Goal: Check status: Check status

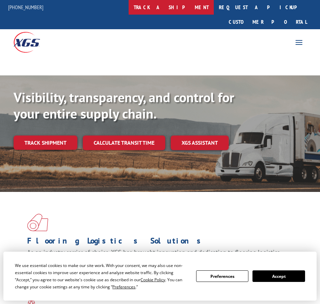
click at [183, 4] on link "track a shipment" at bounding box center [171, 7] width 85 height 15
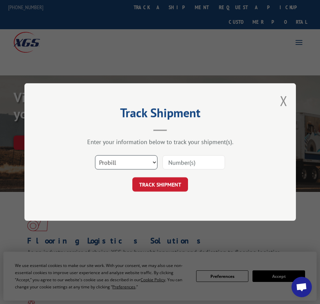
drag, startPoint x: 140, startPoint y: 162, endPoint x: 133, endPoint y: 164, distance: 7.1
click at [140, 162] on select "Select category... Probill BOL PO" at bounding box center [126, 162] width 62 height 14
select select "bol"
click at [95, 155] on select "Select category... Probill BOL PO" at bounding box center [126, 162] width 62 height 14
click at [185, 160] on input at bounding box center [194, 162] width 62 height 14
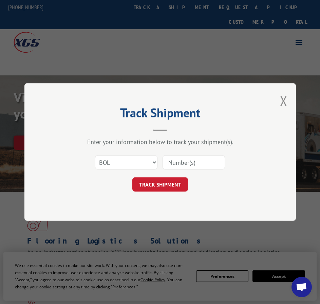
paste input "265795"
type input "265795"
click button "TRACK SHIPMENT" at bounding box center [160, 184] width 56 height 14
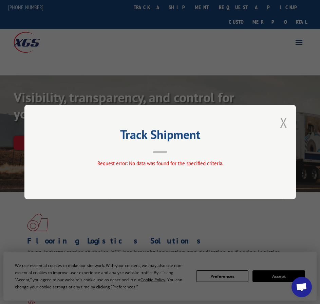
click at [282, 127] on button "Close modal" at bounding box center [283, 122] width 7 height 18
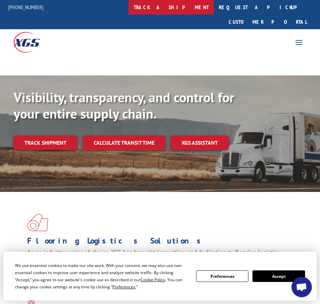
click at [183, 8] on link "track a shipment" at bounding box center [171, 7] width 85 height 15
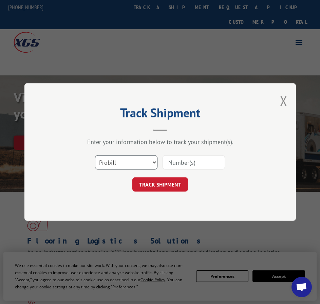
click at [131, 163] on select "Select category... Probill BOL PO" at bounding box center [126, 162] width 62 height 14
select select "bol"
click at [95, 155] on select "Select category... Probill BOL PO" at bounding box center [126, 162] width 62 height 14
click at [199, 163] on input at bounding box center [194, 162] width 62 height 14
type input "2"
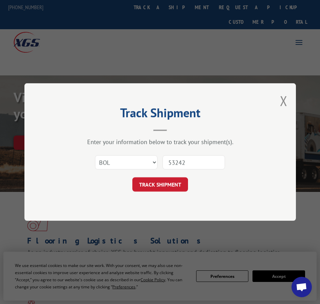
type input "532420"
click button "TRACK SHIPMENT" at bounding box center [160, 184] width 56 height 14
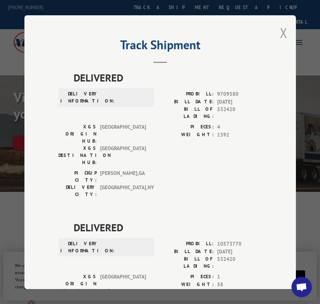
click at [283, 29] on button "Close modal" at bounding box center [283, 33] width 7 height 18
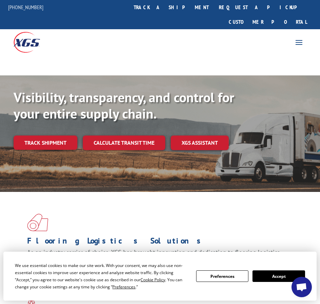
click at [226, 36] on div "For [PERSON_NAME] For Retailers Services Advantages Resources About For [PERSON…" at bounding box center [160, 41] width 320 height 25
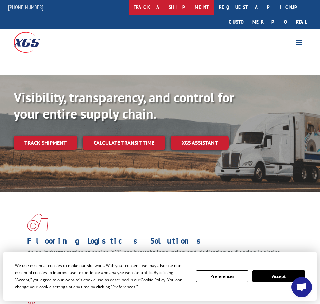
click at [190, 5] on link "track a shipment" at bounding box center [171, 7] width 85 height 15
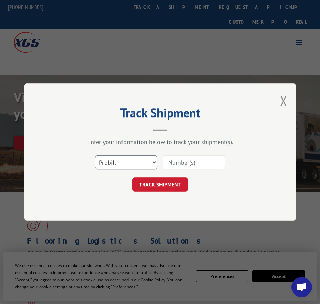
click at [130, 165] on select "Select category... Probill BOL PO" at bounding box center [126, 162] width 62 height 14
click at [95, 155] on select "Select category... Probill BOL PO" at bounding box center [126, 162] width 62 height 14
click at [177, 154] on div at bounding box center [194, 162] width 62 height 16
click at [180, 163] on input at bounding box center [194, 162] width 62 height 14
click at [210, 100] on div "Track Shipment Enter your information below to track your shipment(s). Select c…" at bounding box center [160, 151] width 272 height 137
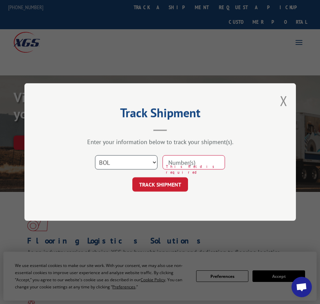
click at [127, 160] on select "Select category... Probill BOL PO" at bounding box center [126, 162] width 62 height 14
select select "probill"
click at [95, 155] on select "Select category... Probill BOL PO" at bounding box center [126, 162] width 62 height 14
click at [177, 163] on input at bounding box center [194, 162] width 62 height 14
type input "e"
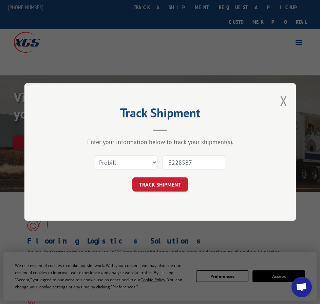
type input "E2285879"
click button "TRACK SHIPMENT" at bounding box center [160, 184] width 56 height 14
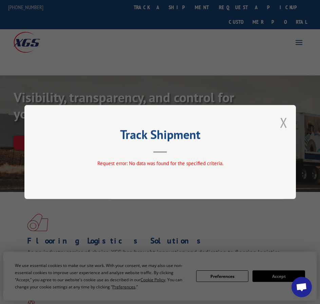
click at [284, 119] on button "Close modal" at bounding box center [283, 122] width 7 height 18
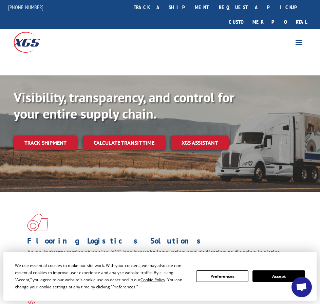
drag, startPoint x: 178, startPoint y: 10, endPoint x: 183, endPoint y: 15, distance: 7.4
click at [178, 10] on link "track a shipment" at bounding box center [171, 7] width 85 height 15
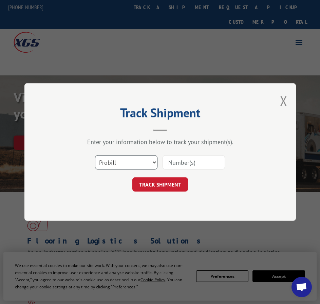
click at [116, 165] on select "Select category... Probill BOL PO" at bounding box center [126, 162] width 62 height 14
click at [95, 155] on select "Select category... Probill BOL PO" at bounding box center [126, 162] width 62 height 14
click at [187, 161] on input at bounding box center [194, 162] width 62 height 14
click at [146, 160] on select "Select category... Probill BOL PO" at bounding box center [126, 162] width 62 height 14
select select "bol"
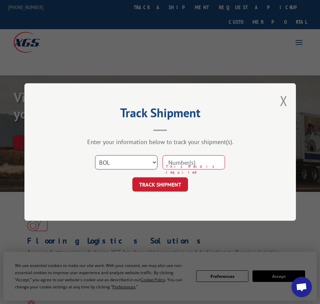
click at [95, 155] on select "Select category... Probill BOL PO" at bounding box center [126, 162] width 62 height 14
click at [179, 161] on input at bounding box center [194, 162] width 62 height 14
type input "265795"
click button "TRACK SHIPMENT" at bounding box center [160, 184] width 56 height 14
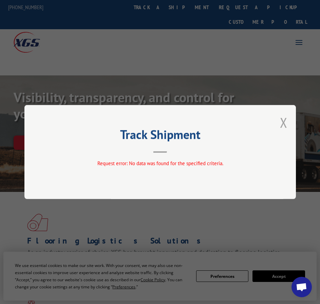
click at [286, 124] on button "Close modal" at bounding box center [283, 122] width 7 height 18
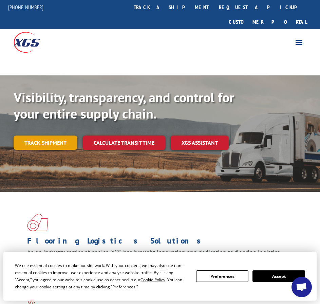
click at [55, 135] on link "Track shipment" at bounding box center [46, 142] width 64 height 14
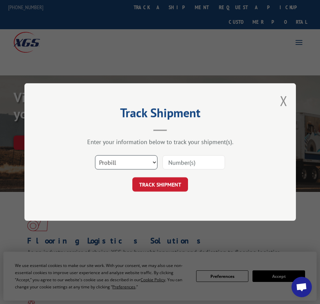
click at [131, 165] on select "Select category... Probill BOL PO" at bounding box center [126, 162] width 62 height 14
select select "po"
click at [95, 155] on select "Select category... Probill BOL PO" at bounding box center [126, 162] width 62 height 14
click at [187, 165] on input at bounding box center [194, 162] width 62 height 14
type input "265795"
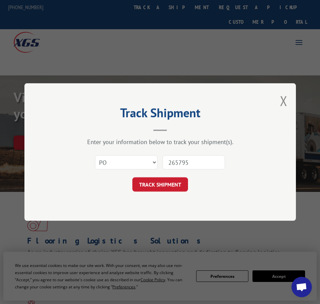
click button "TRACK SHIPMENT" at bounding box center [160, 184] width 56 height 14
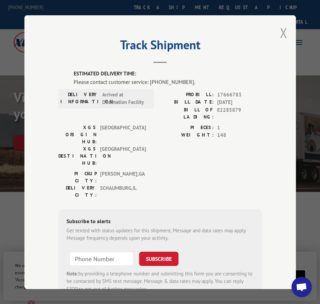
click at [282, 31] on button "Close modal" at bounding box center [283, 33] width 7 height 18
